Goal: Communication & Community: Ask a question

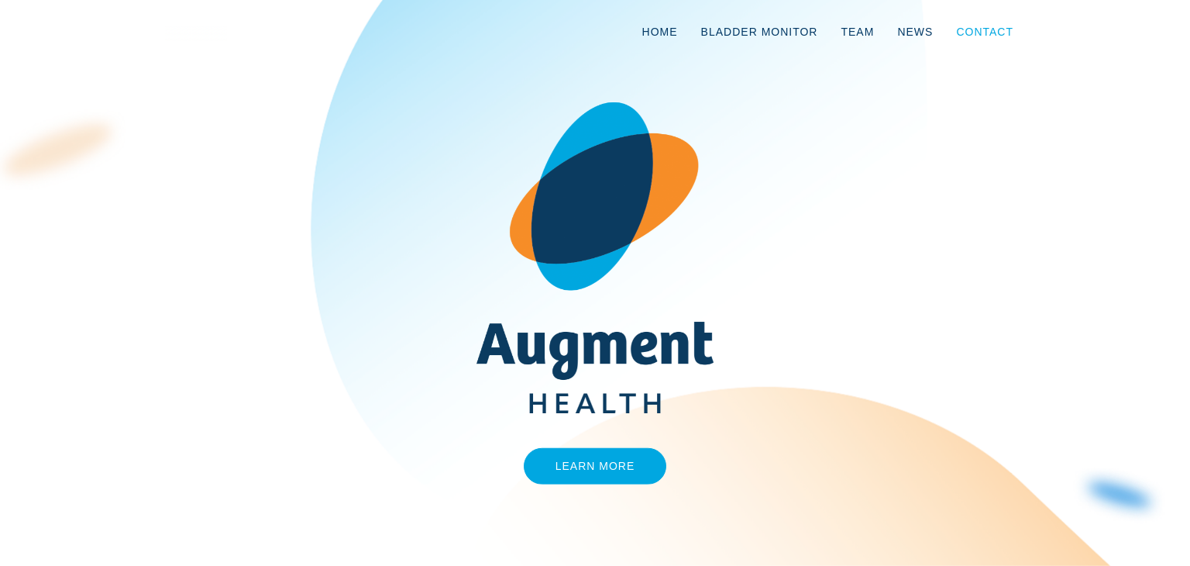
click at [967, 32] on link "Contact" at bounding box center [984, 31] width 81 height 51
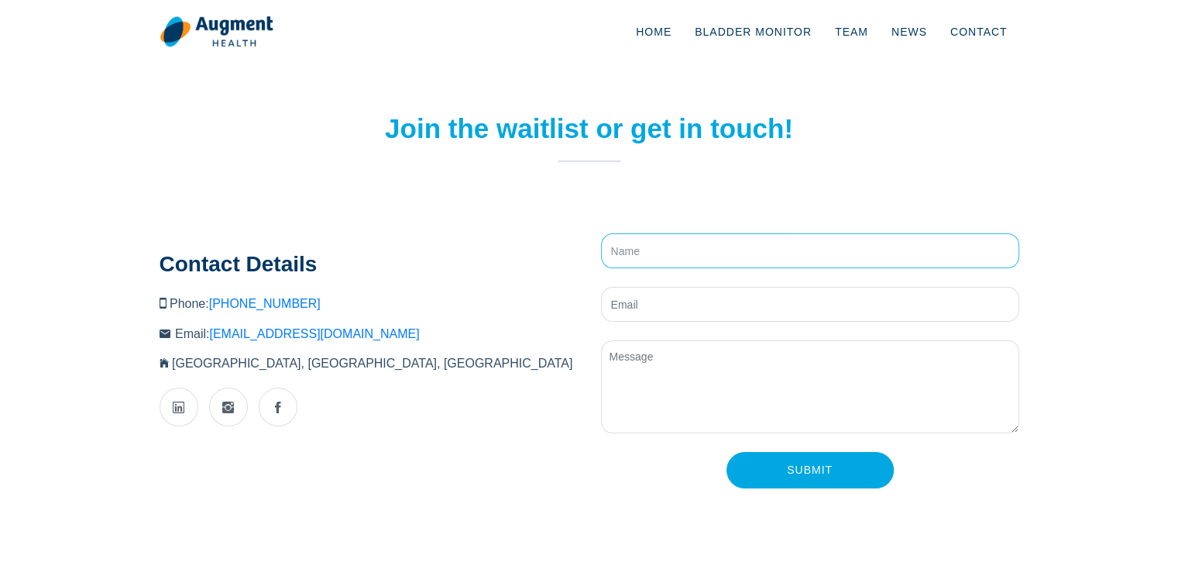
click at [660, 251] on input "text" at bounding box center [810, 250] width 418 height 35
type input "[PERSON_NAME]"
type input "d@[DOMAIN_NAME]"
paste textarea "Lore Ips/Dolor, Si amet co Adipi Elitseddo, E te i utlabor etdolore mag ALI en …"
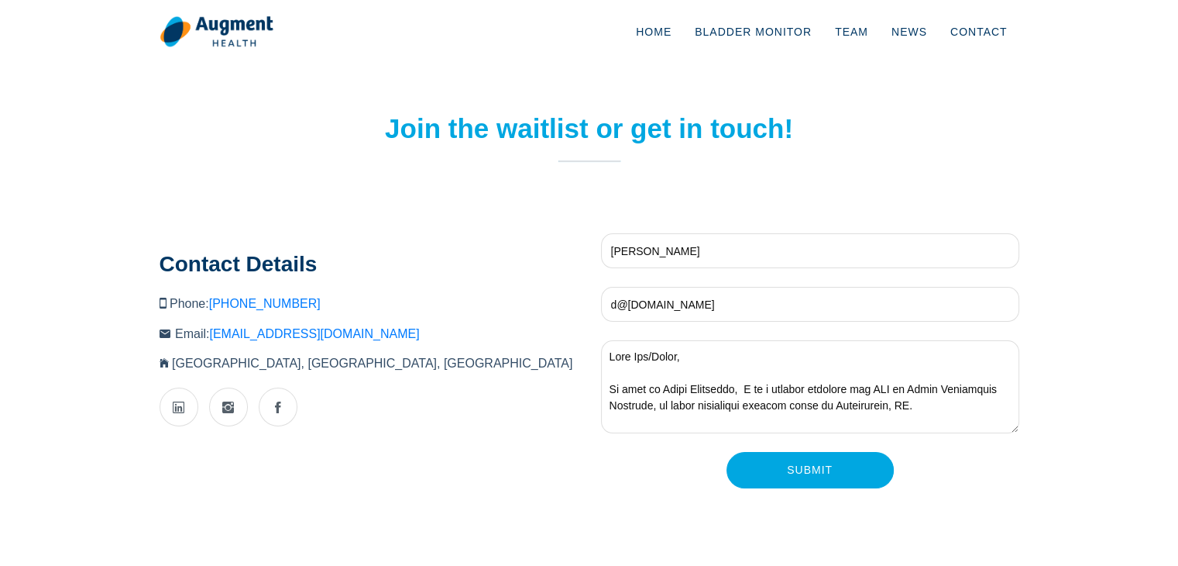
scroll to position [467, 0]
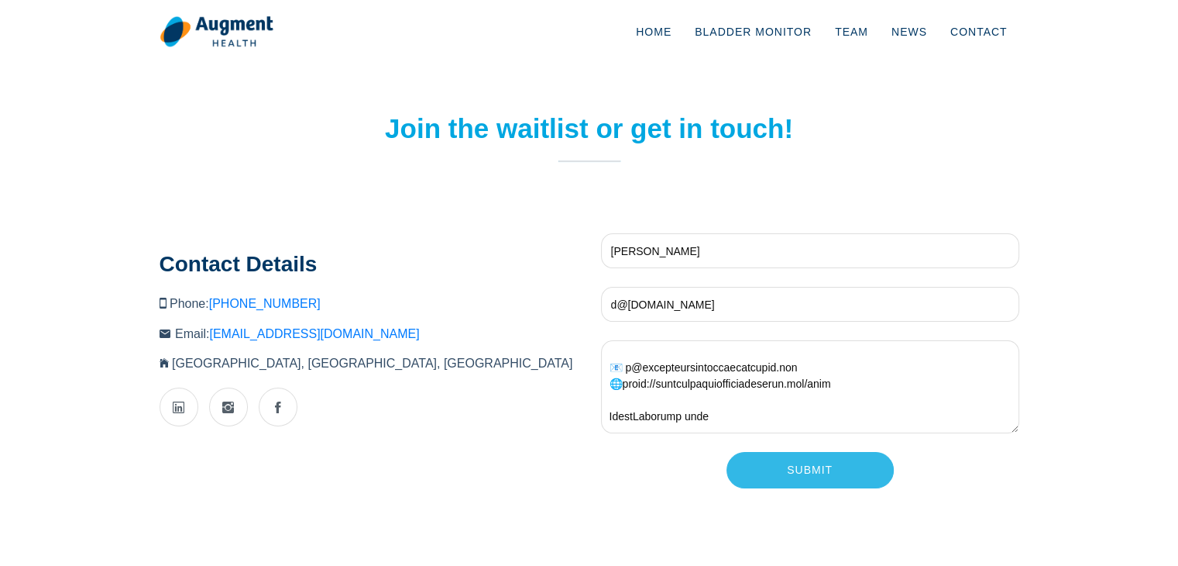
type textarea "Lore Ips/Dolor, Si amet co Adipi Elitseddo, E te i utlabor etdolore mag ALI en …"
click at [806, 473] on input "Submit" at bounding box center [810, 470] width 167 height 36
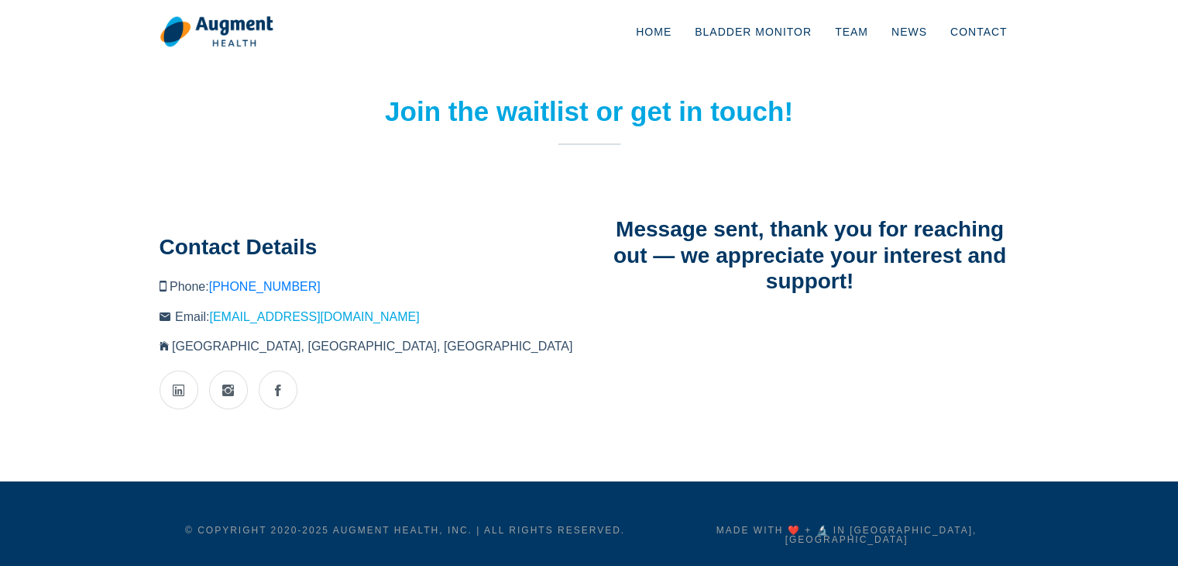
scroll to position [34, 0]
